Goal: Check status: Check status

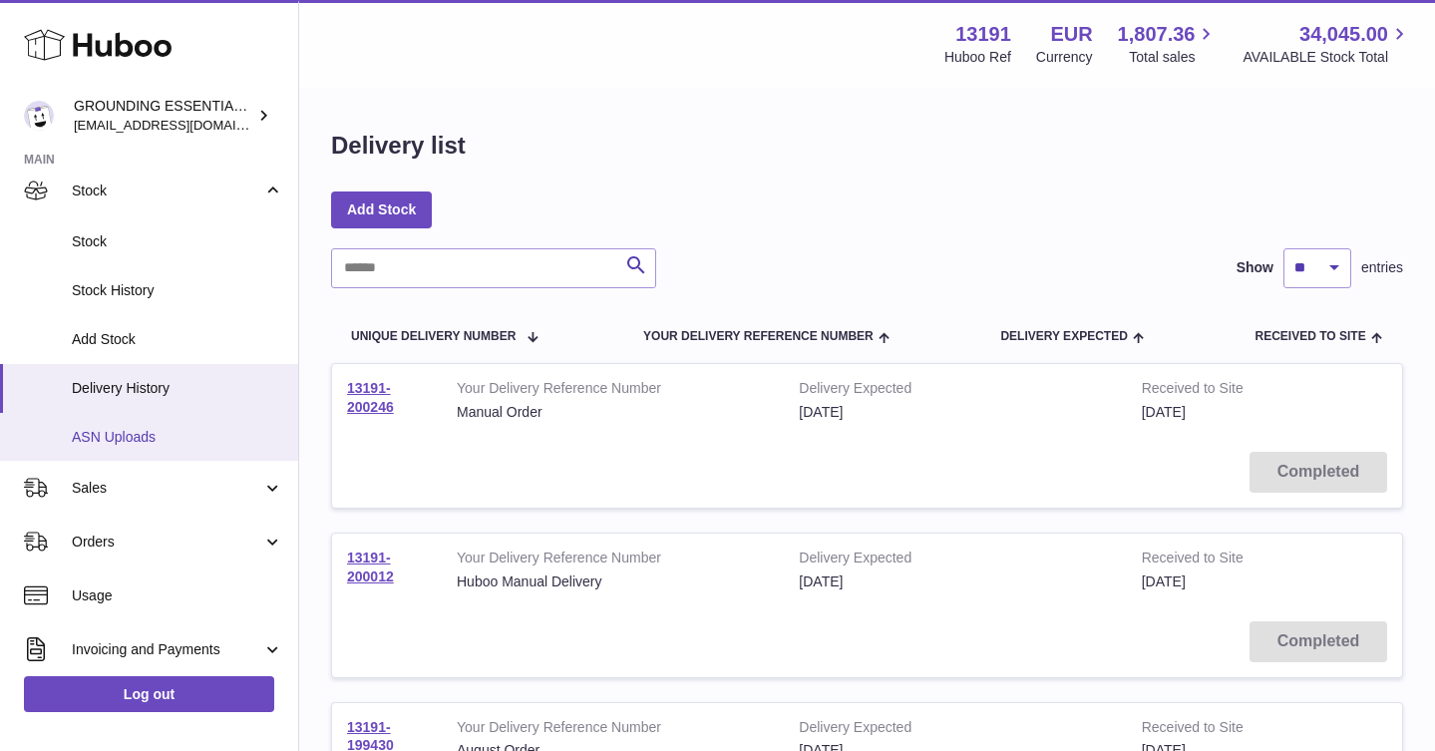
scroll to position [133, 0]
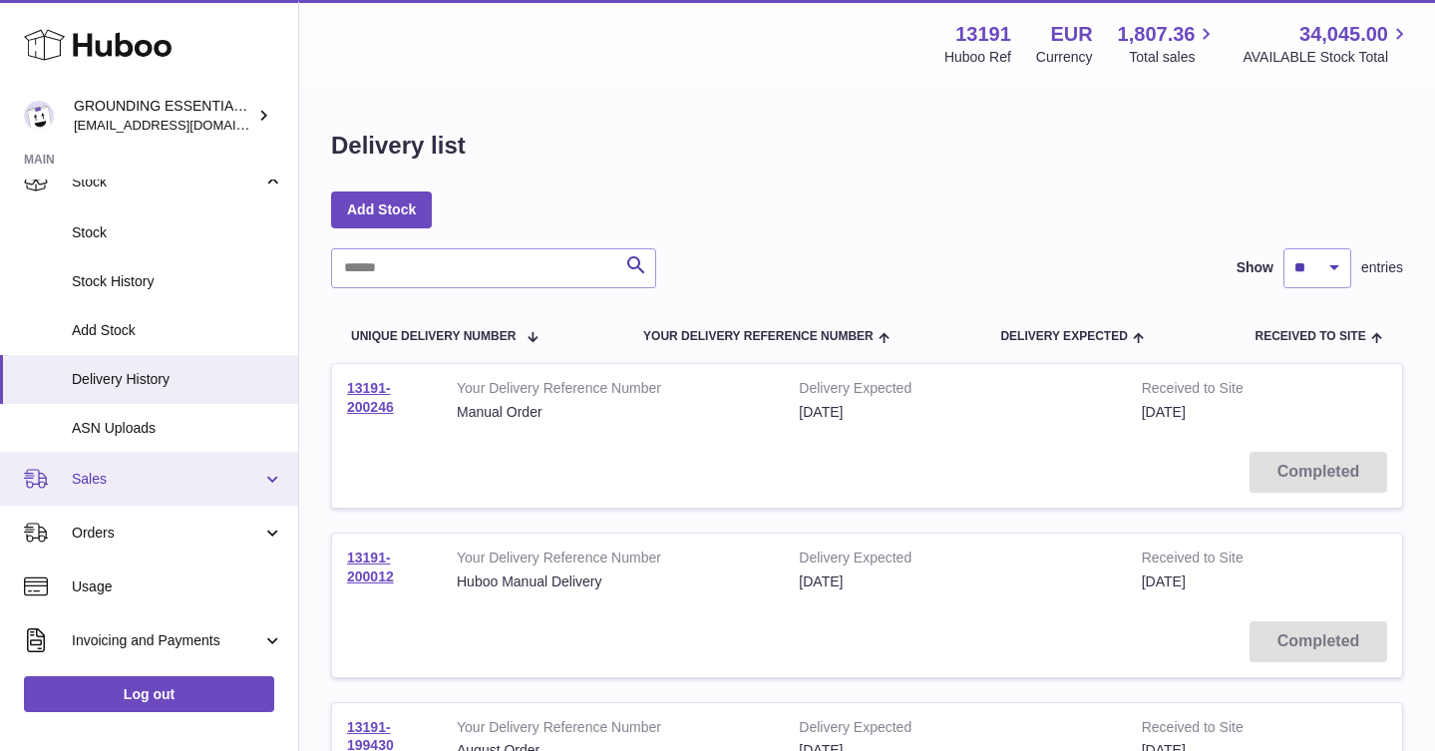
click at [205, 464] on link "Sales" at bounding box center [149, 479] width 298 height 54
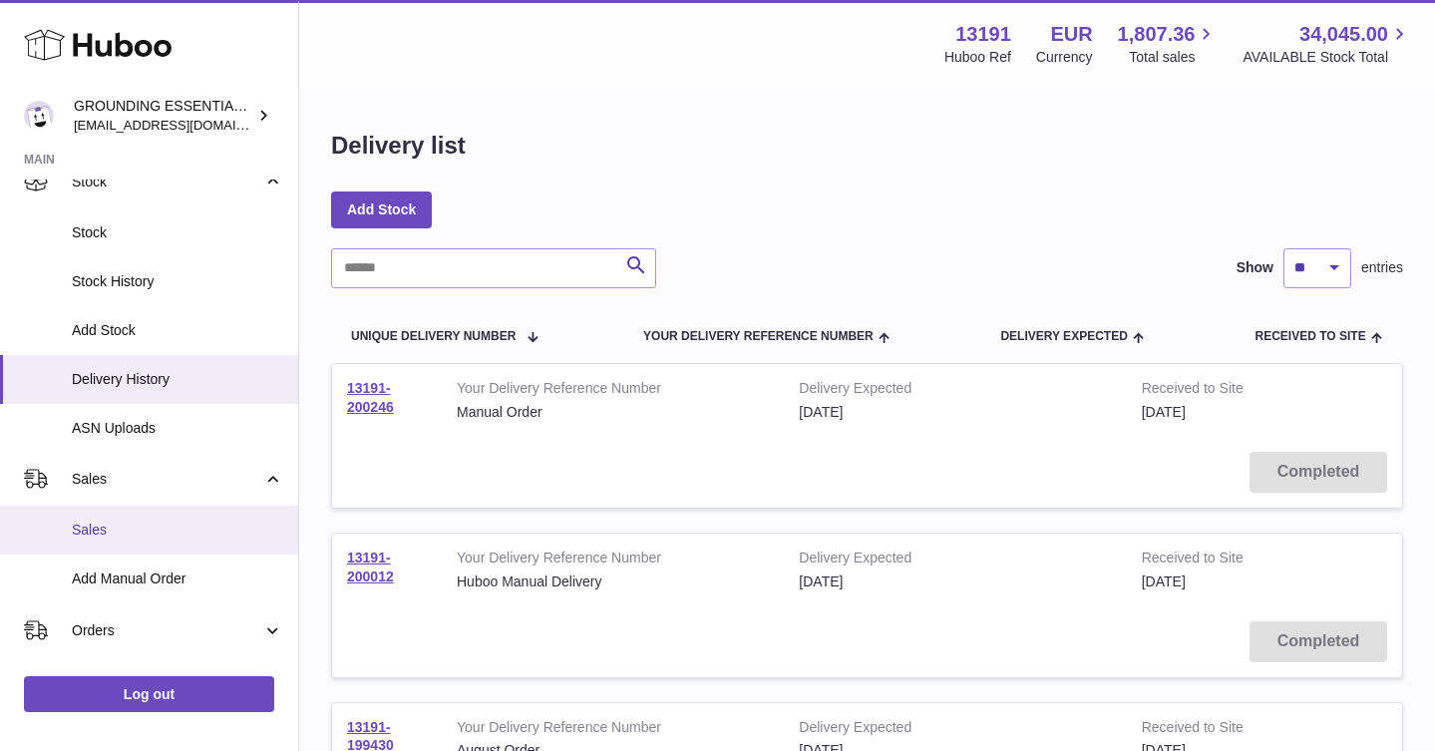
click at [186, 517] on link "Sales" at bounding box center [149, 529] width 298 height 49
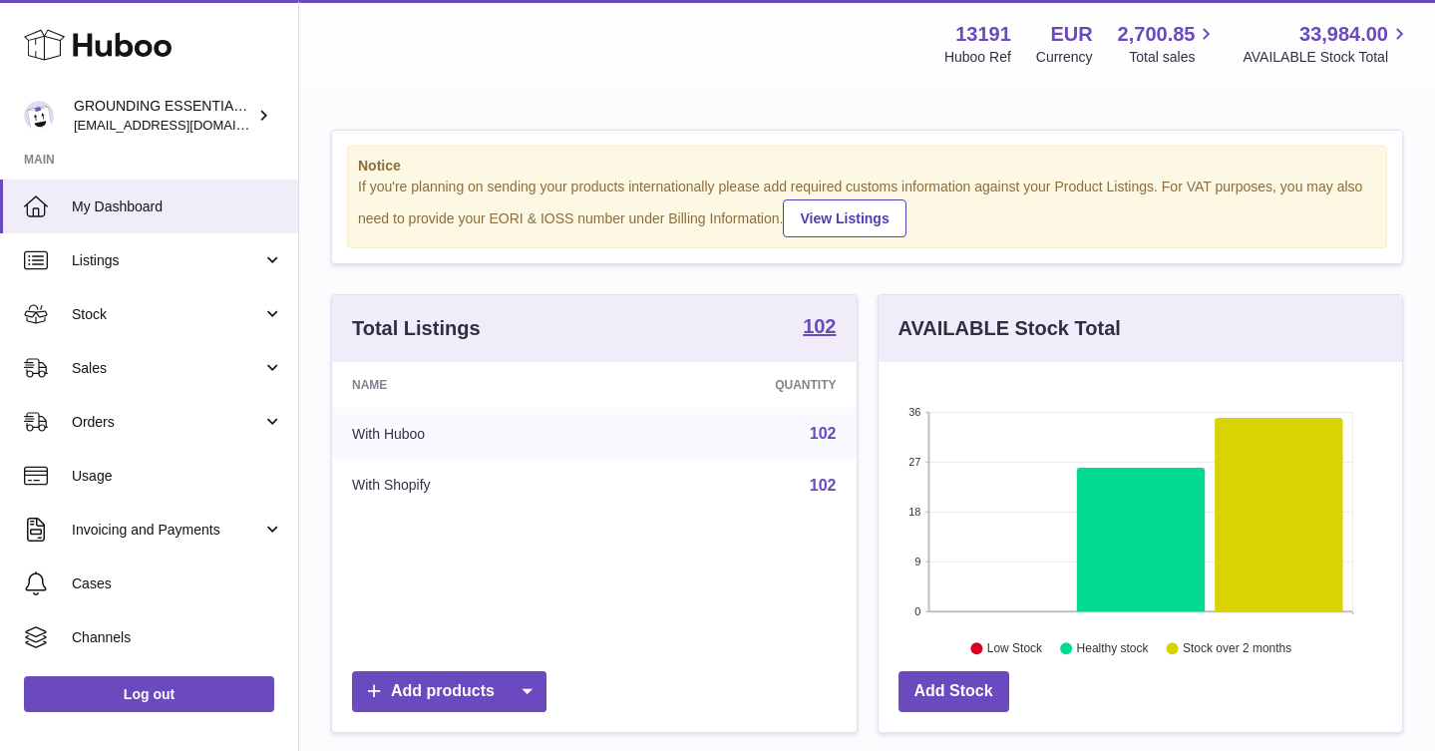
scroll to position [311, 523]
click at [126, 375] on span "Sales" at bounding box center [167, 368] width 190 height 19
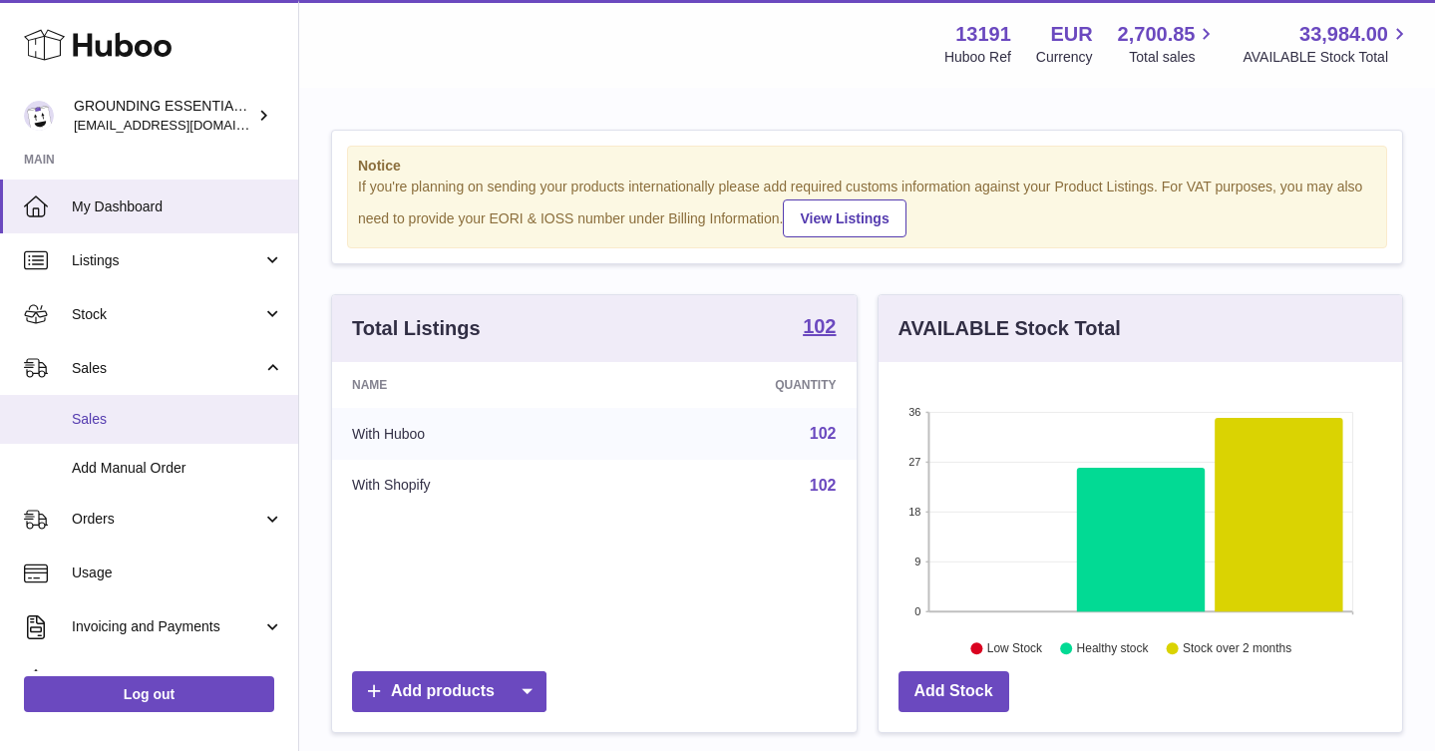
click at [140, 420] on span "Sales" at bounding box center [177, 419] width 211 height 19
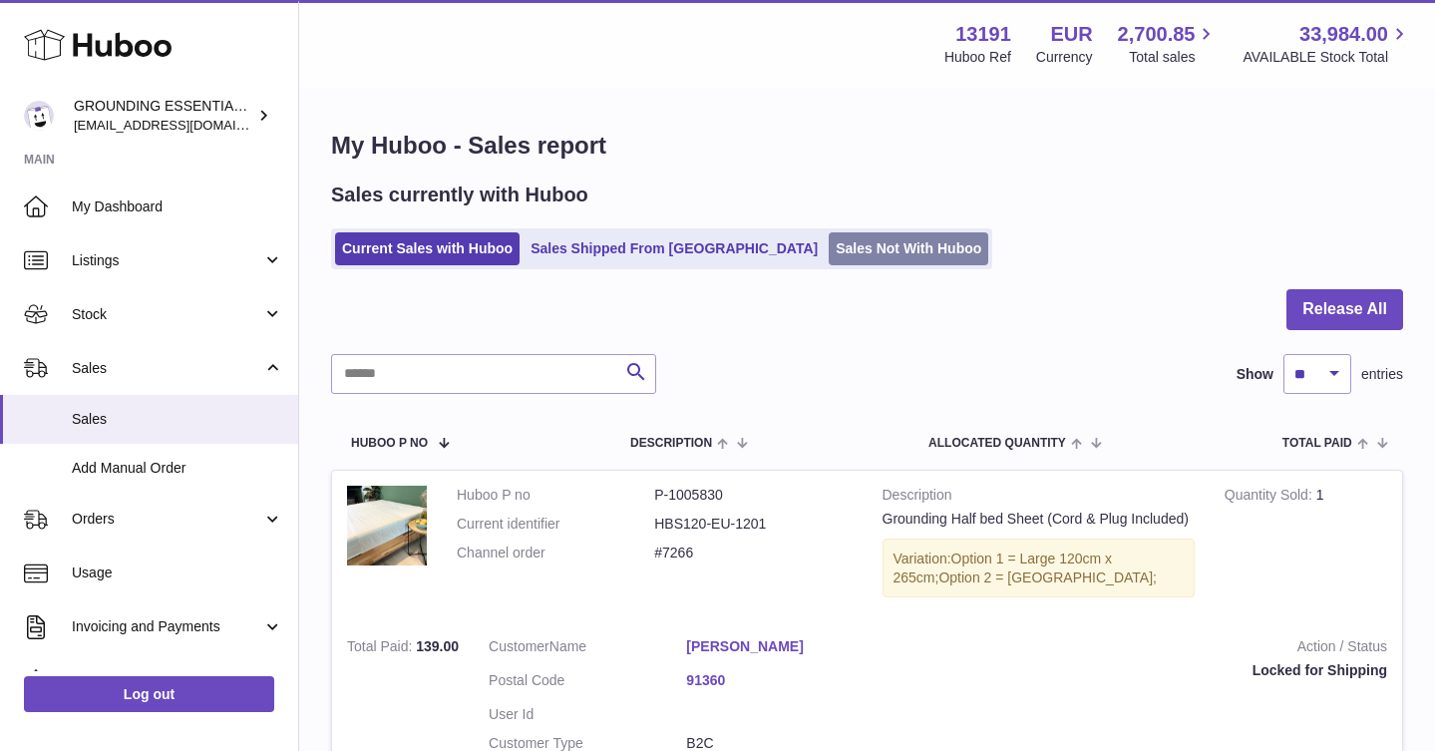
click at [828, 254] on link "Sales Not With Huboo" at bounding box center [908, 248] width 160 height 33
